Goal: Book appointment/travel/reservation

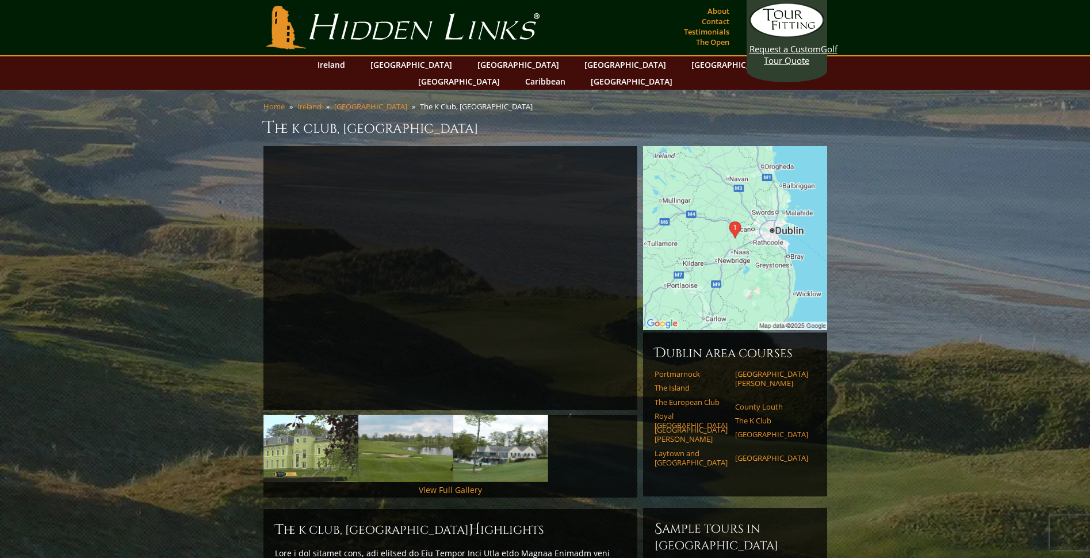
click at [394, 438] on img at bounding box center [405, 448] width 95 height 67
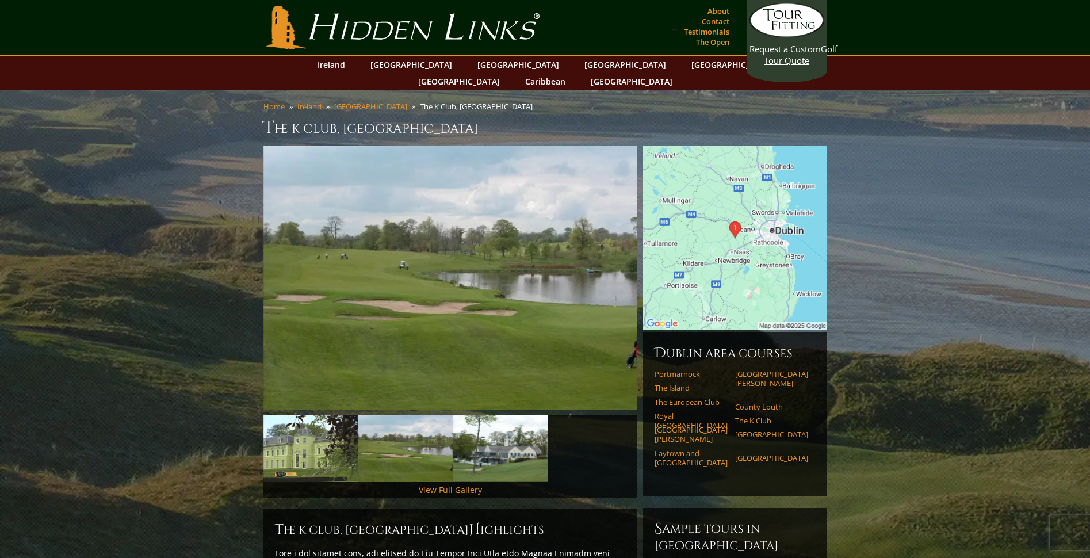
click at [476, 440] on img at bounding box center [500, 448] width 95 height 67
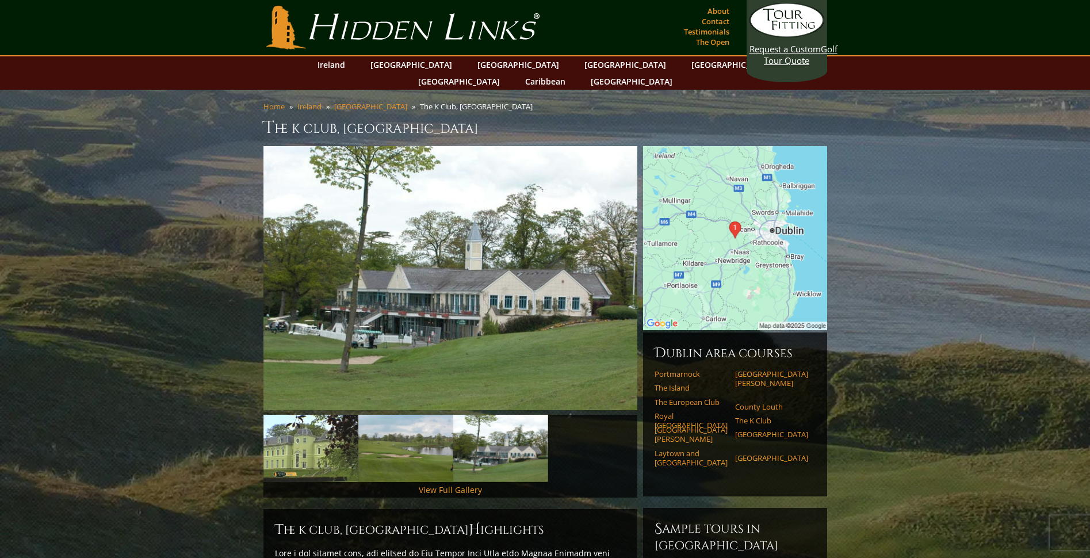
click at [436, 436] on img at bounding box center [405, 448] width 95 height 67
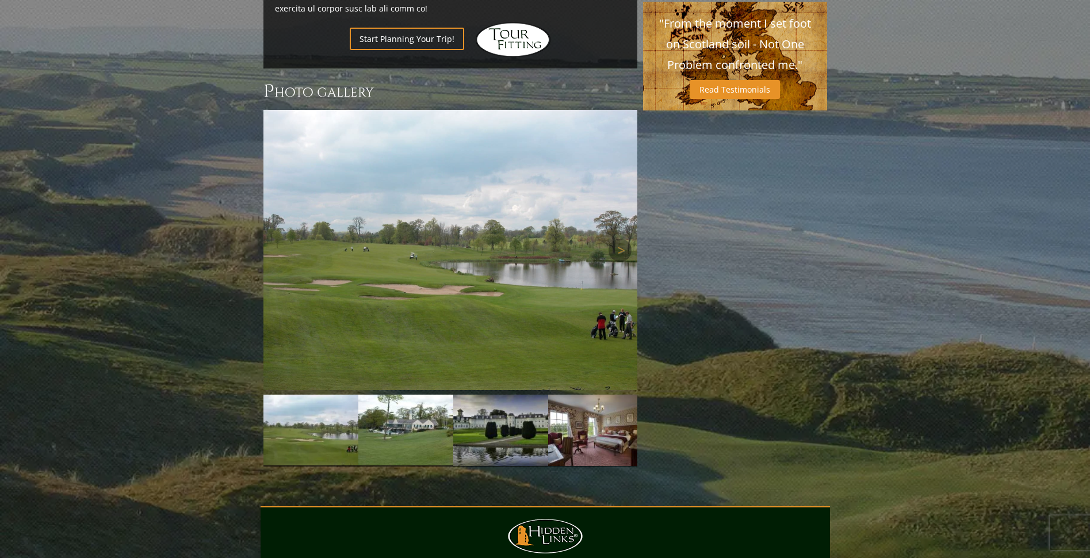
scroll to position [968, 0]
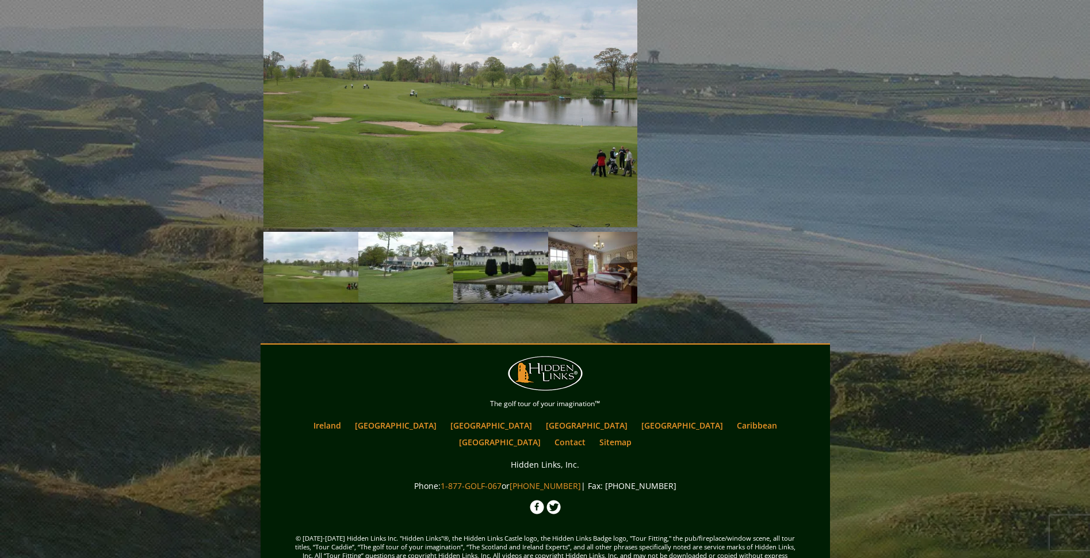
click at [477, 251] on img at bounding box center [500, 267] width 95 height 71
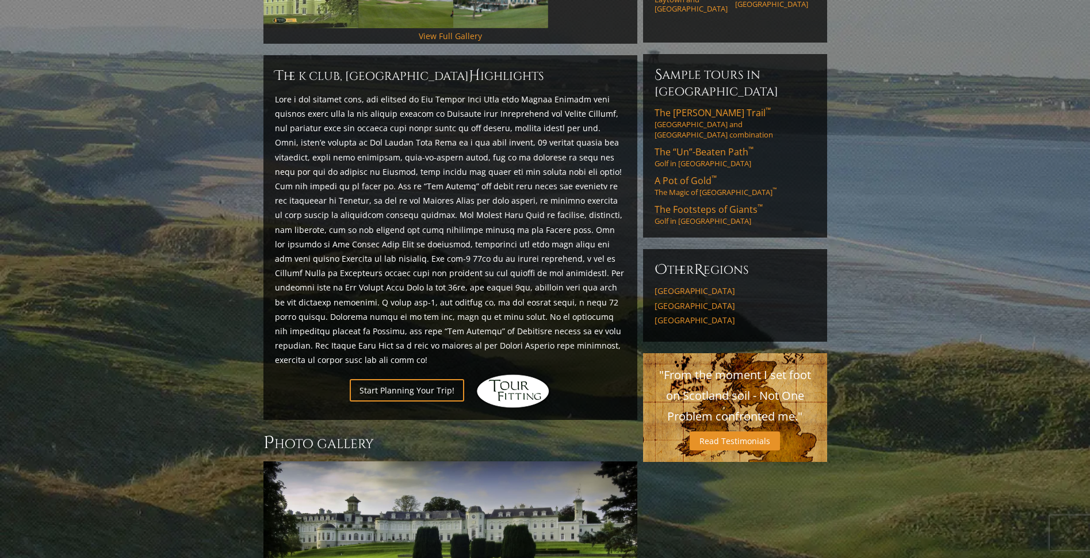
scroll to position [224, 0]
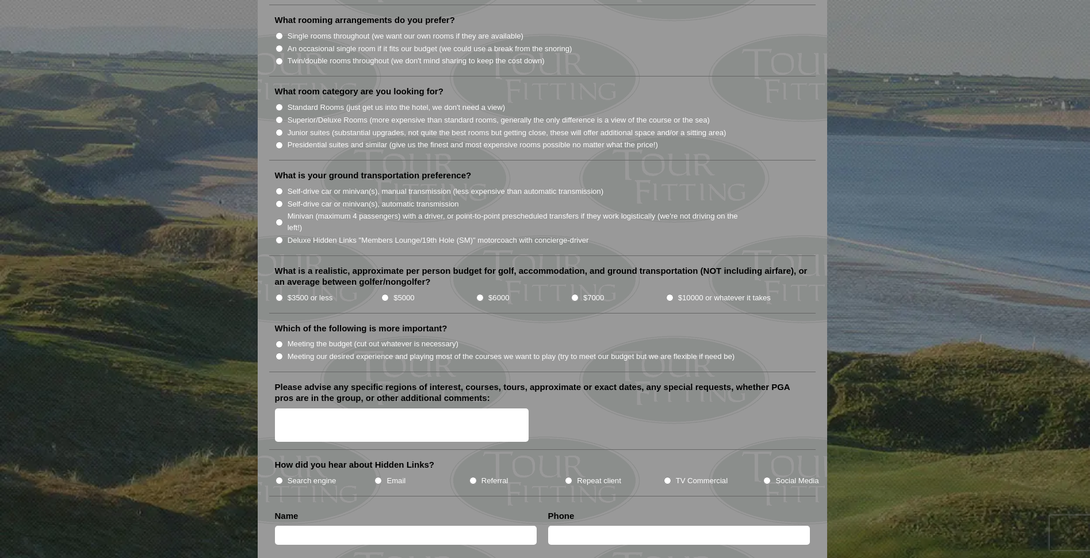
scroll to position [1471, 0]
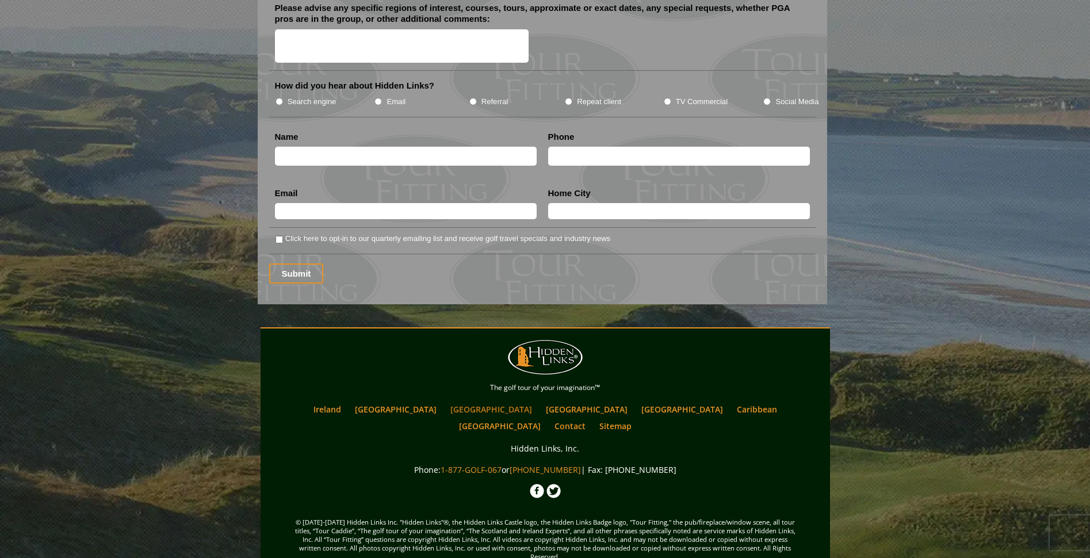
click at [463, 401] on link "[GEOGRAPHIC_DATA]" at bounding box center [490, 409] width 93 height 17
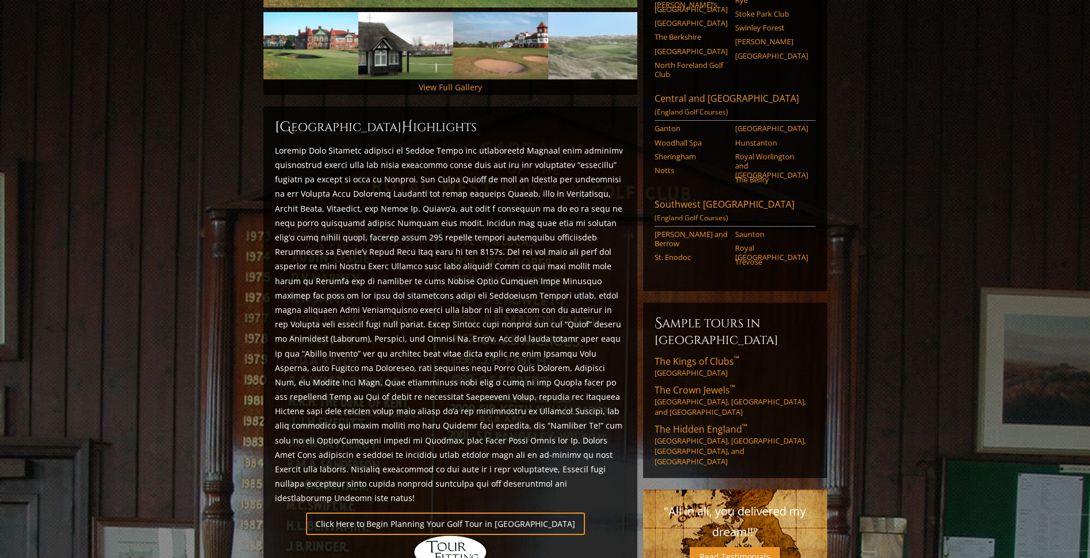
scroll to position [632, 0]
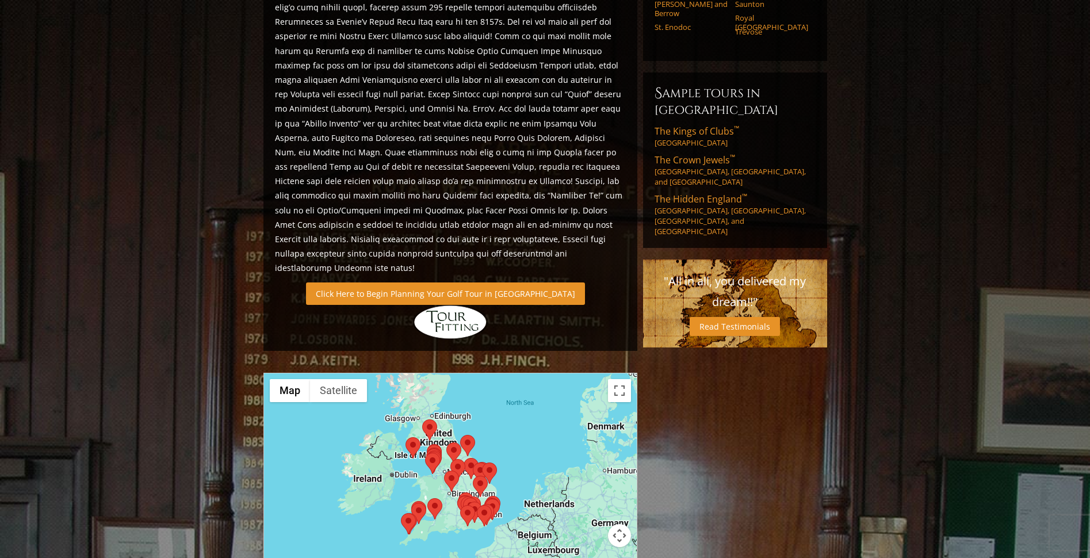
click at [450, 282] on link "Click Here to Begin Planning Your Golf Tour in [GEOGRAPHIC_DATA]" at bounding box center [445, 293] width 279 height 22
